Goal: Information Seeking & Learning: Learn about a topic

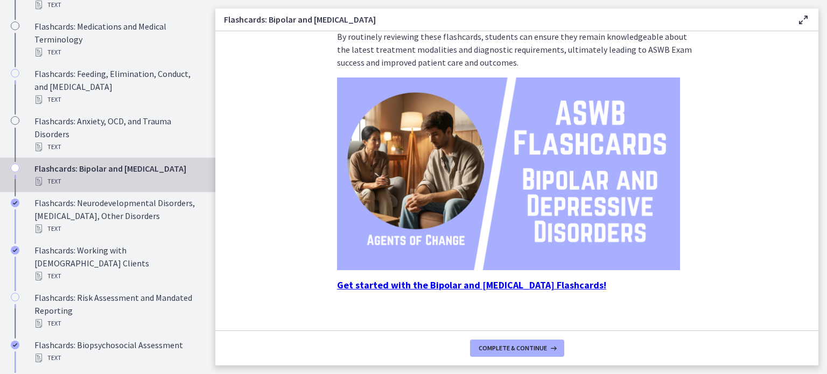
scroll to position [521, 0]
click at [12, 172] on icon "Chapters" at bounding box center [15, 167] width 9 height 9
click at [113, 187] on div "Flashcards: Bipolar and [MEDICAL_DATA] Text" at bounding box center [118, 175] width 168 height 26
click at [513, 346] on span "Complete & continue" at bounding box center [513, 348] width 68 height 9
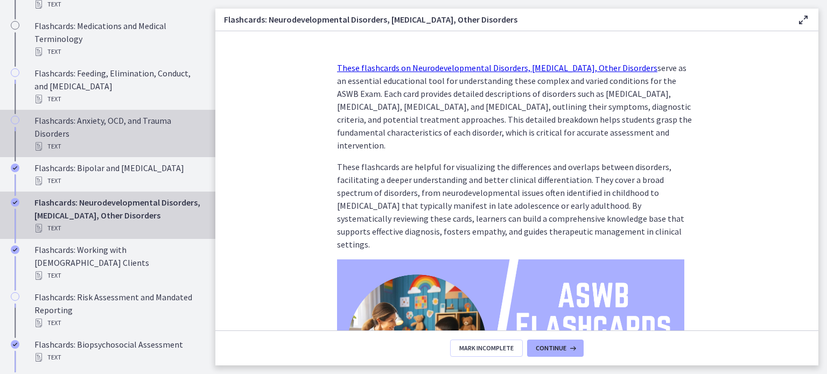
click at [111, 137] on div "Flashcards: Anxiety, OCD, and Trauma Disorders Text" at bounding box center [118, 133] width 168 height 39
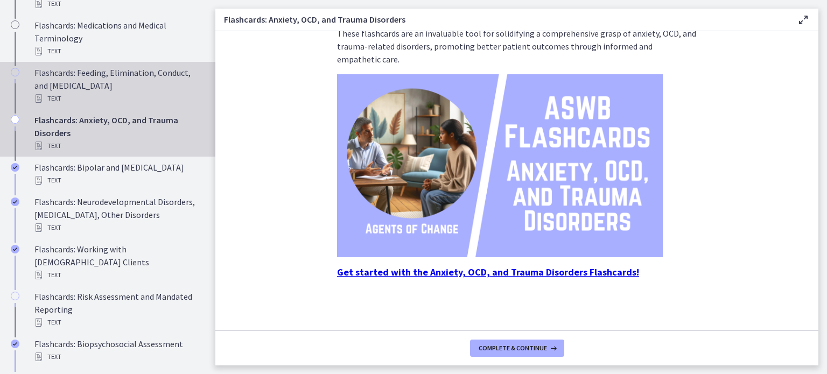
scroll to position [522, 0]
click at [110, 97] on div "Flashcards: Feeding, Elimination, Conduct, and [MEDICAL_DATA] Text" at bounding box center [118, 85] width 168 height 39
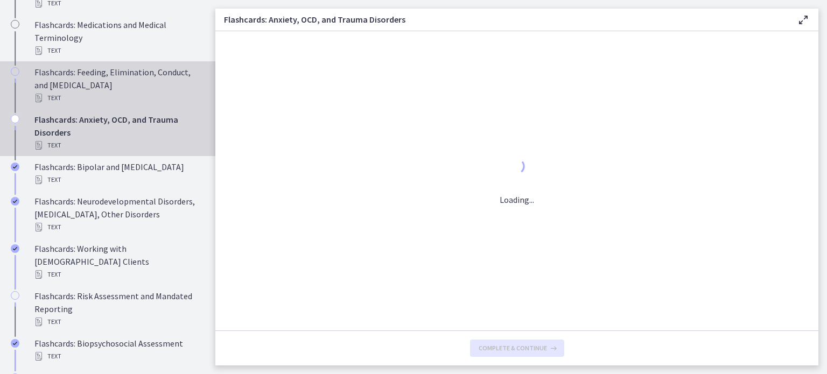
scroll to position [0, 0]
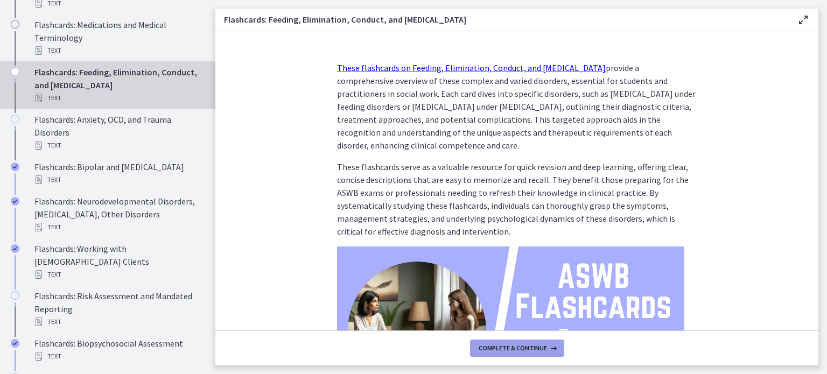
click at [514, 351] on span "Complete & continue" at bounding box center [513, 348] width 68 height 9
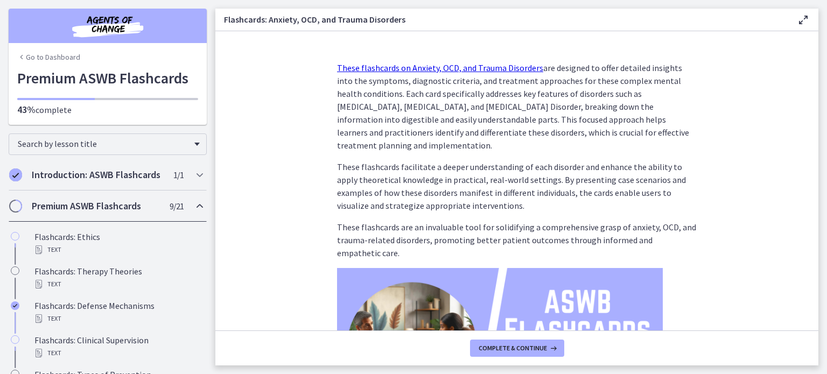
click at [19, 58] on icon "Chapters" at bounding box center [21, 57] width 9 height 9
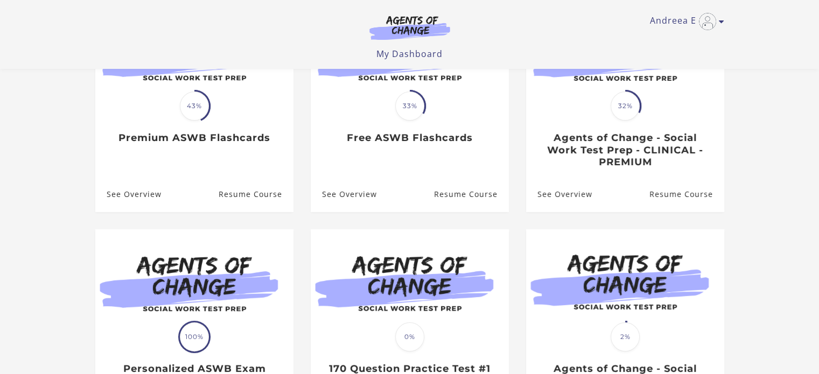
scroll to position [168, 0]
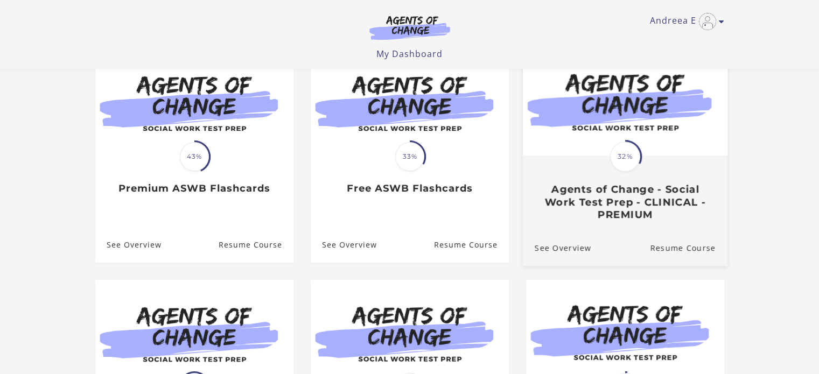
click at [626, 200] on h3 "Agents of Change - Social Work Test Prep - CLINICAL - PREMIUM" at bounding box center [624, 203] width 181 height 38
